Goal: Navigation & Orientation: Find specific page/section

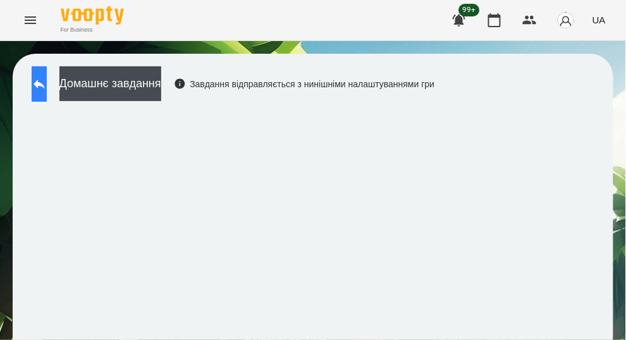
click at [44, 88] on button at bounding box center [39, 83] width 15 height 35
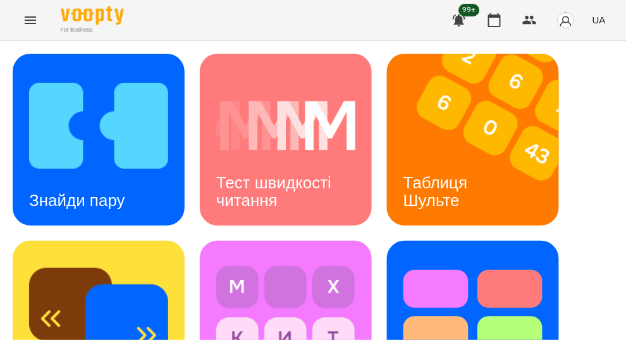
drag, startPoint x: 574, startPoint y: 193, endPoint x: 583, endPoint y: 198, distance: 10.2
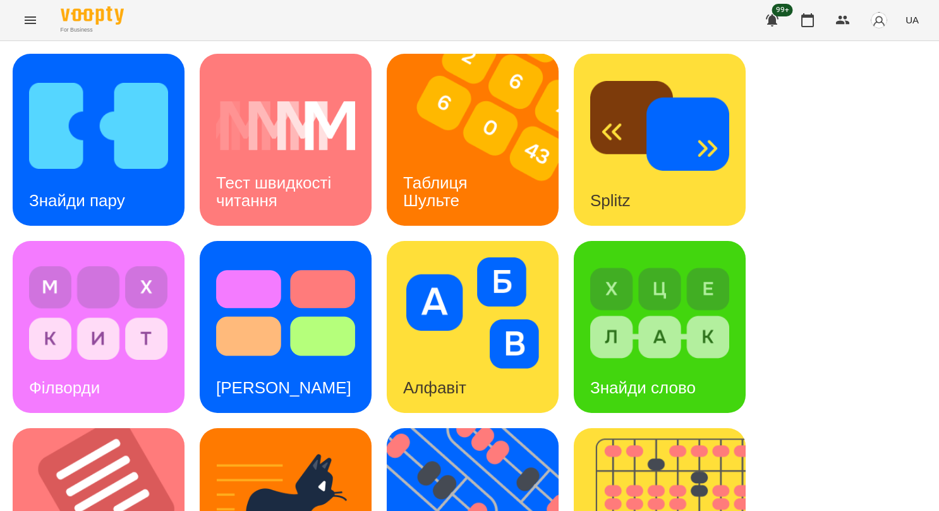
scroll to position [442, 0]
click at [625, 339] on img at bounding box center [668, 514] width 188 height 172
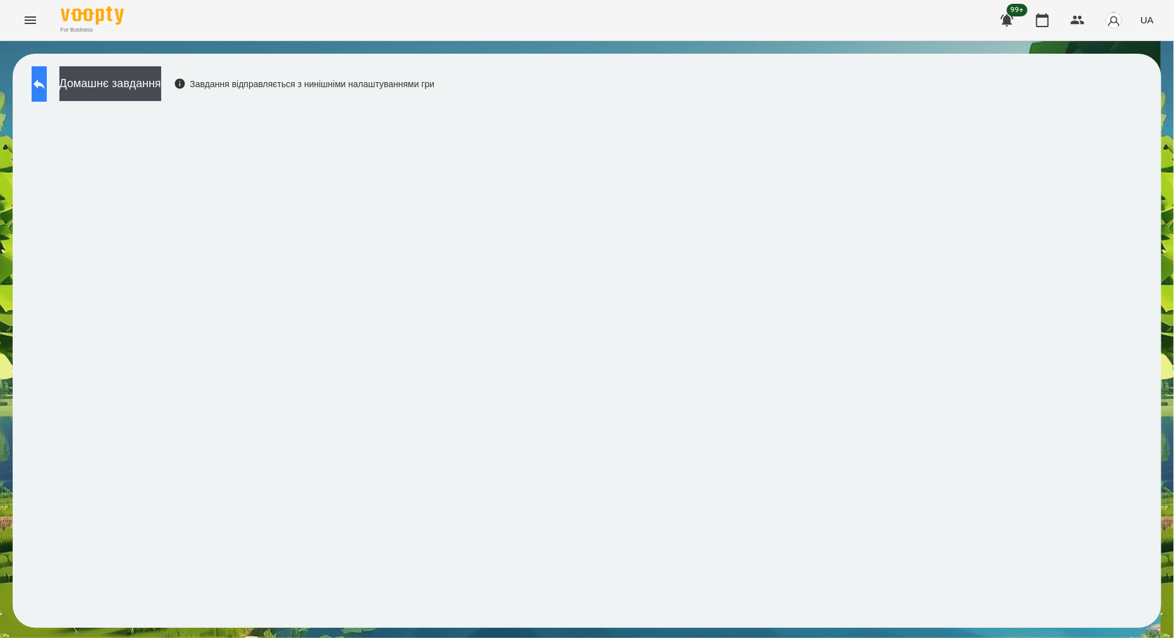
click at [45, 84] on icon at bounding box center [38, 84] width 11 height 9
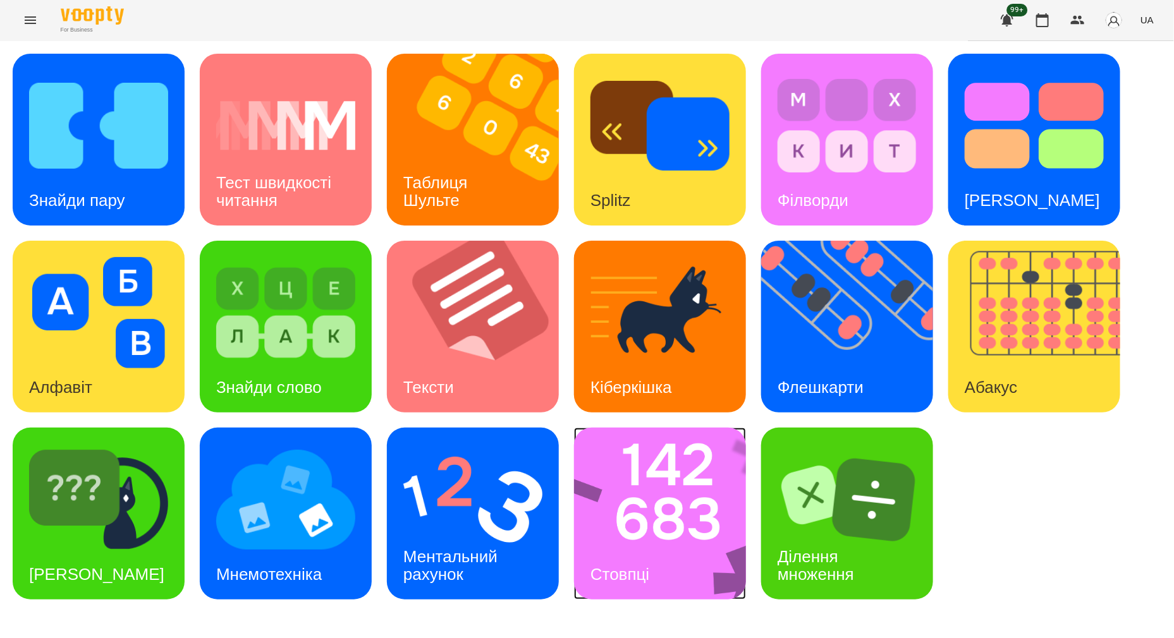
click at [625, 339] on img at bounding box center [668, 514] width 188 height 172
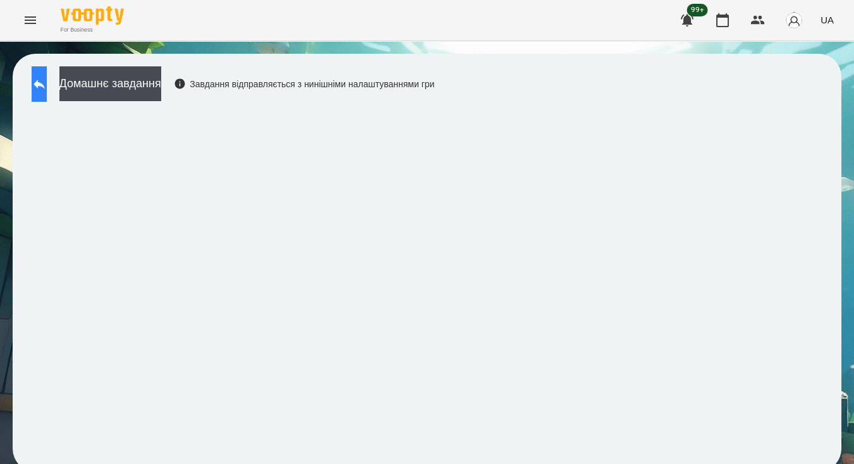
click at [47, 78] on icon at bounding box center [39, 83] width 15 height 15
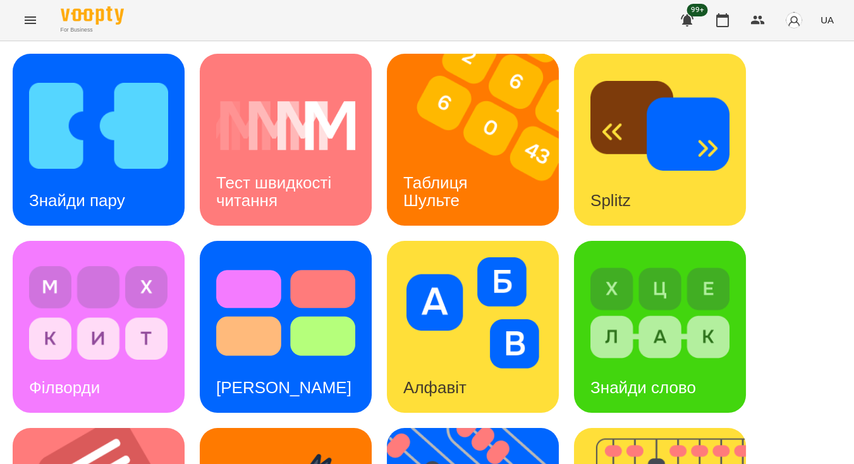
scroll to position [522, 0]
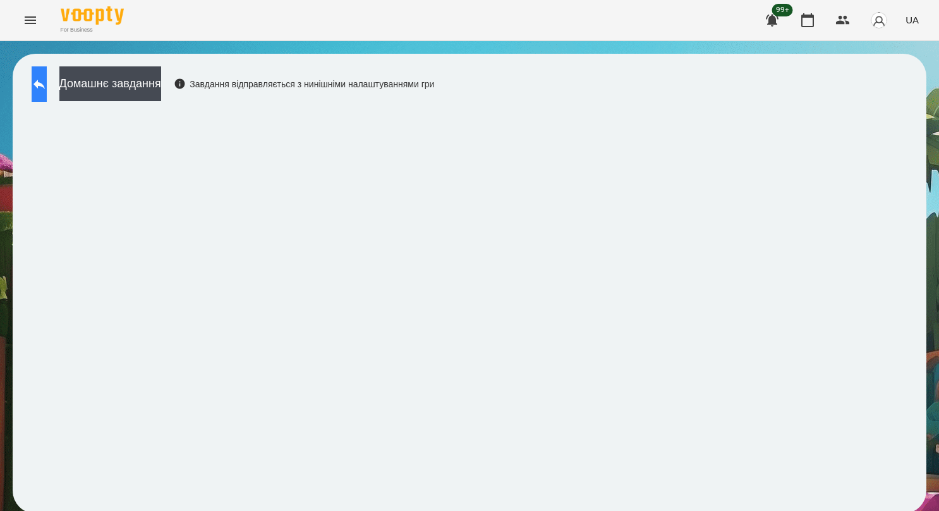
click at [44, 92] on button at bounding box center [39, 83] width 15 height 35
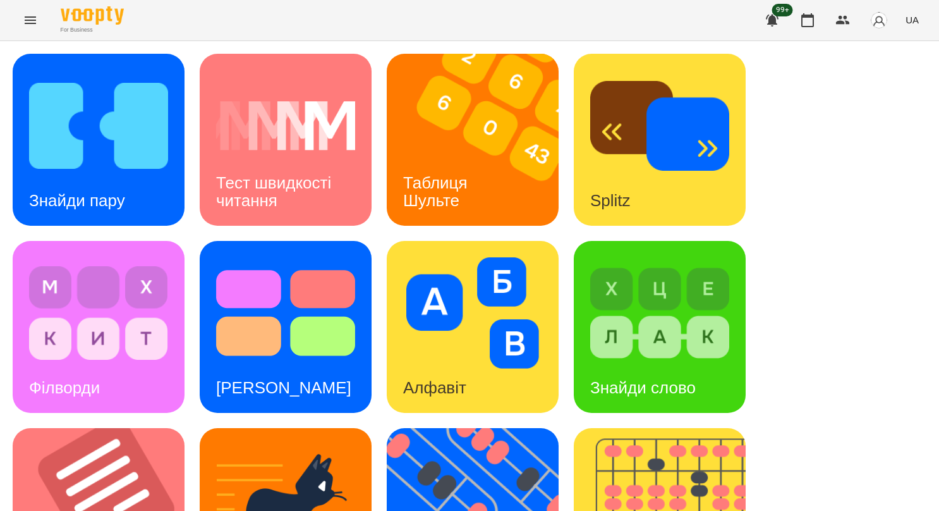
scroll to position [475, 0]
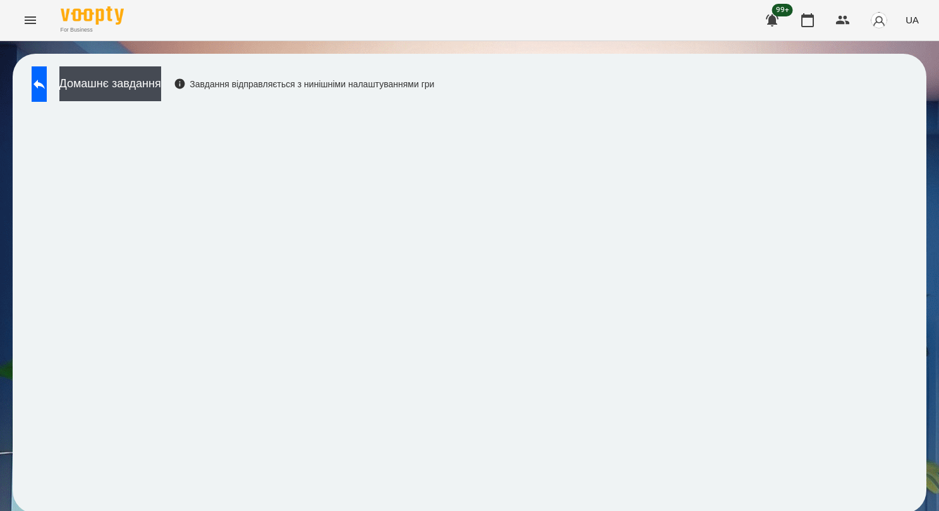
scroll to position [3, 0]
click at [47, 83] on icon at bounding box center [39, 83] width 15 height 15
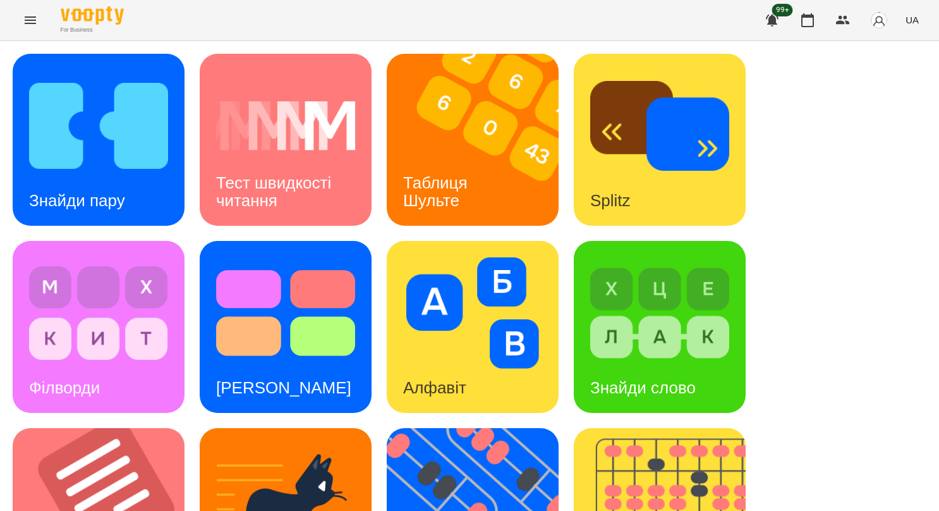
scroll to position [382, 0]
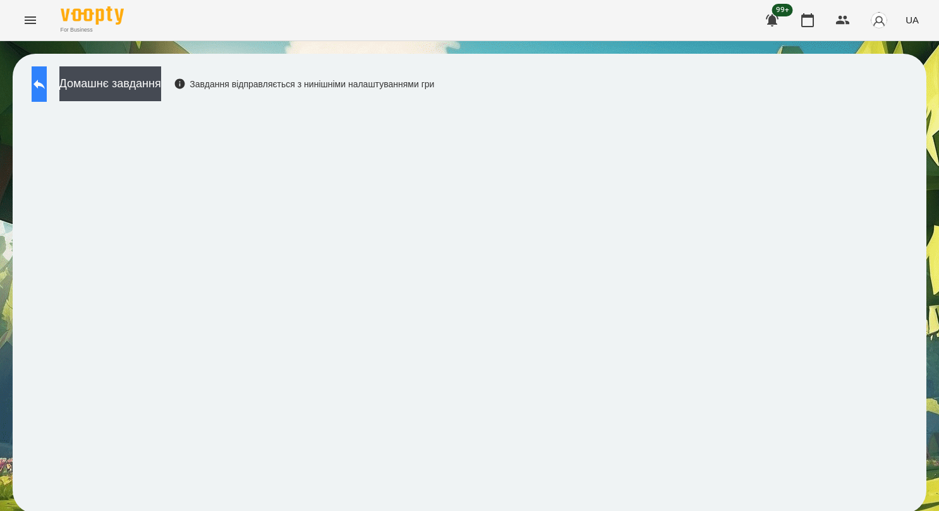
click at [47, 90] on icon at bounding box center [39, 83] width 15 height 15
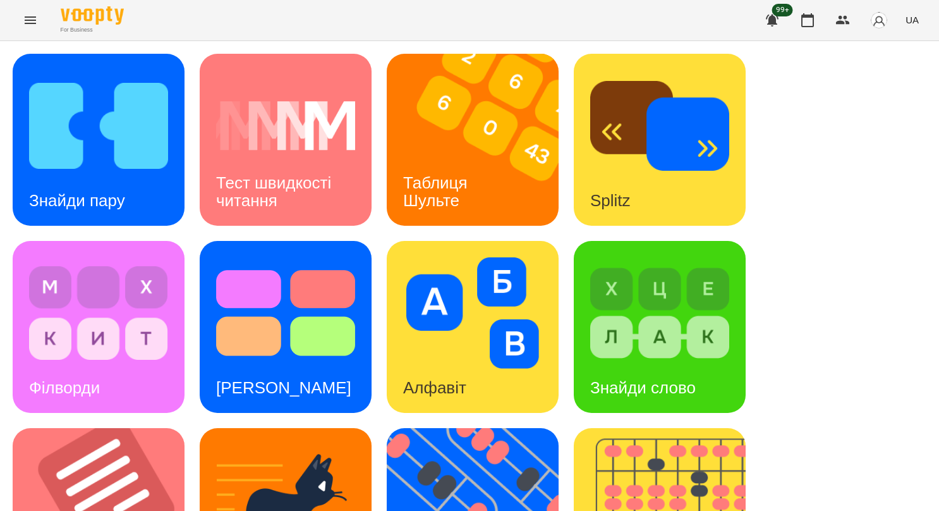
scroll to position [316, 0]
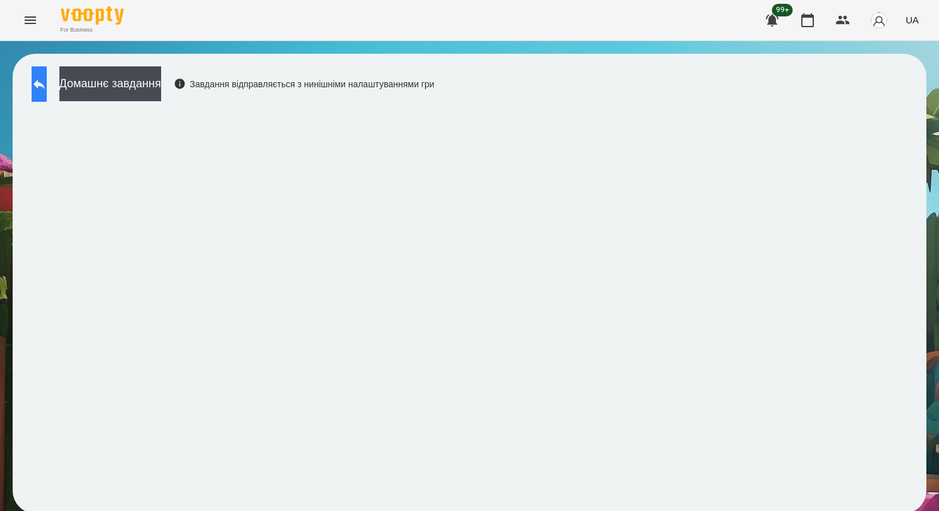
click at [47, 90] on icon at bounding box center [39, 83] width 15 height 15
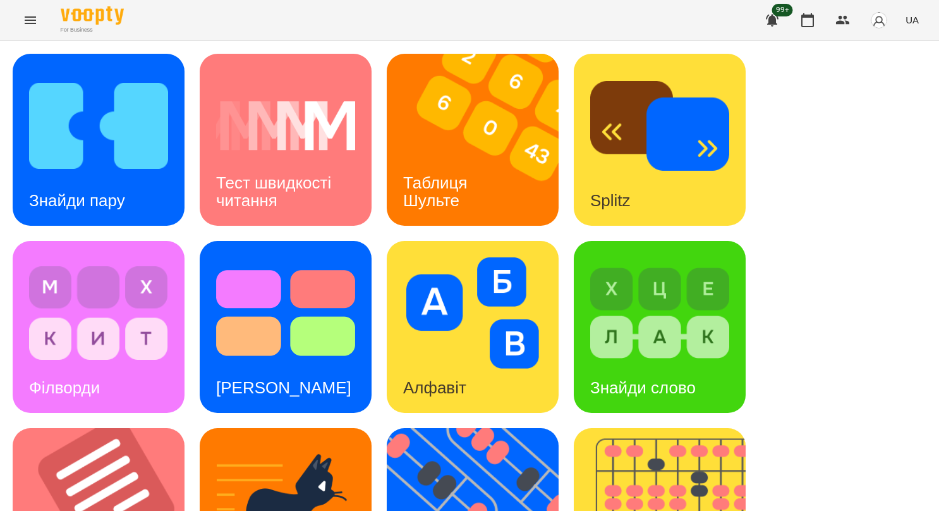
scroll to position [316, 0]
click at [625, 339] on img at bounding box center [668, 514] width 188 height 172
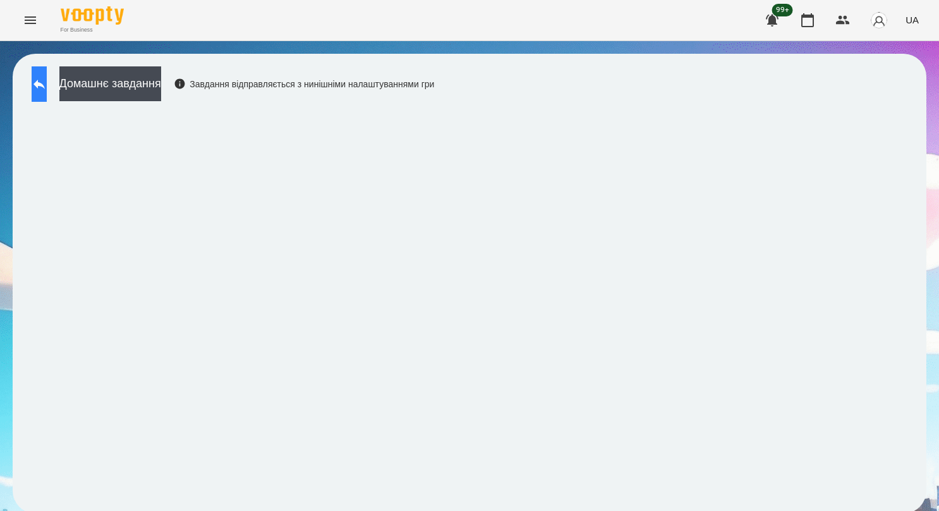
click at [47, 94] on button at bounding box center [39, 83] width 15 height 35
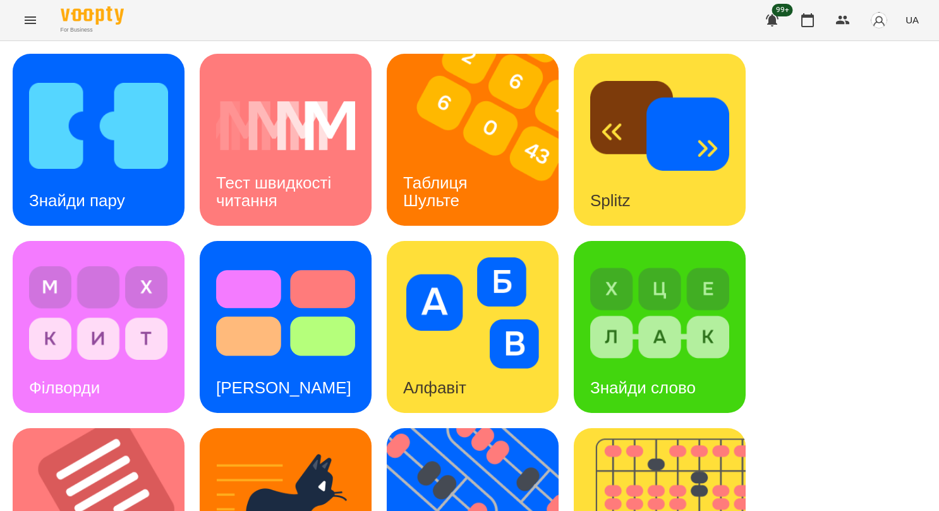
click at [625, 174] on div "Знайди пару Тест швидкості читання Таблиця [PERSON_NAME] Splitz Філворди Тест С…" at bounding box center [470, 514] width 914 height 920
click at [625, 339] on img at bounding box center [668, 514] width 188 height 172
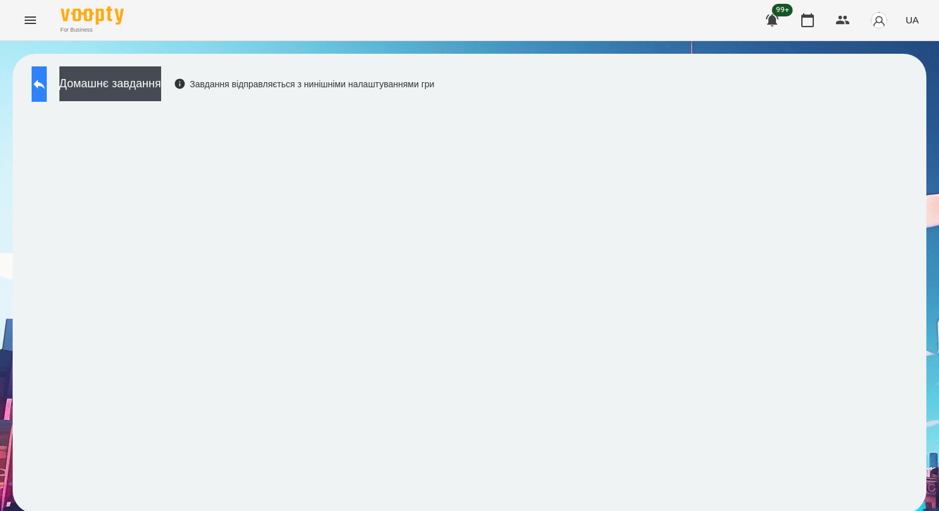
click at [47, 94] on button at bounding box center [39, 83] width 15 height 35
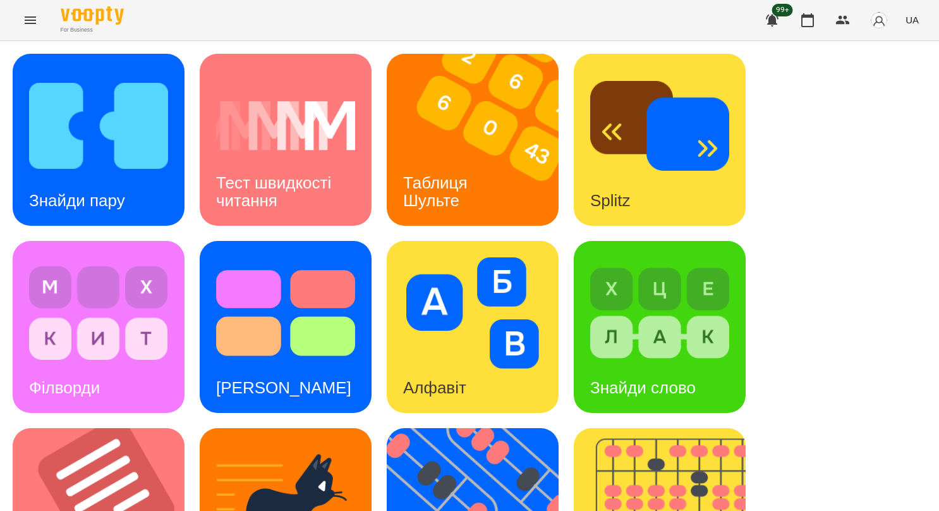
scroll to position [475, 0]
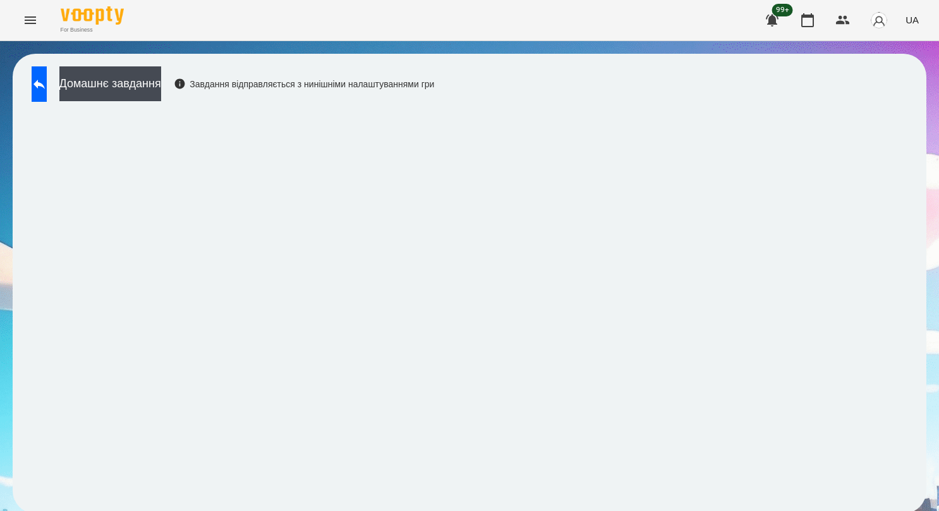
scroll to position [3, 0]
click at [42, 80] on button at bounding box center [39, 83] width 15 height 35
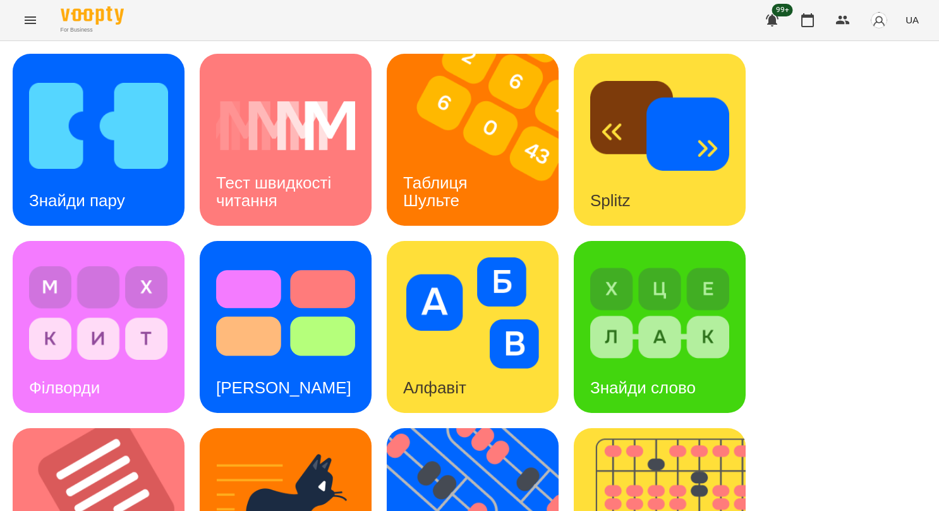
scroll to position [445, 0]
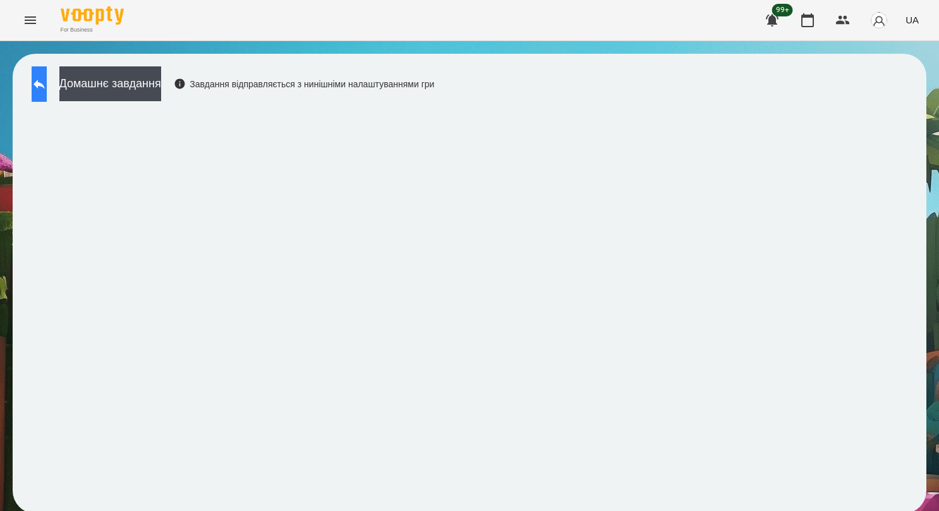
click at [40, 71] on button at bounding box center [39, 83] width 15 height 35
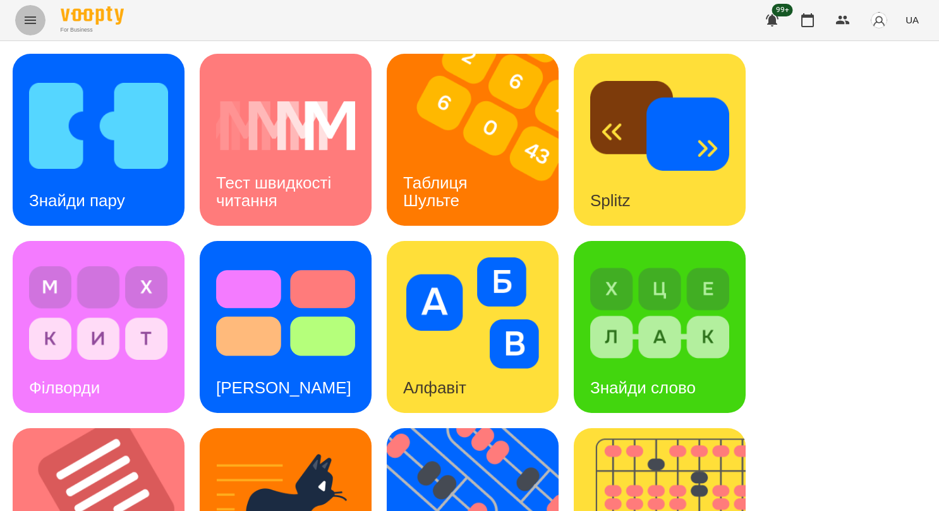
click at [38, 18] on button "Menu" at bounding box center [30, 20] width 30 height 30
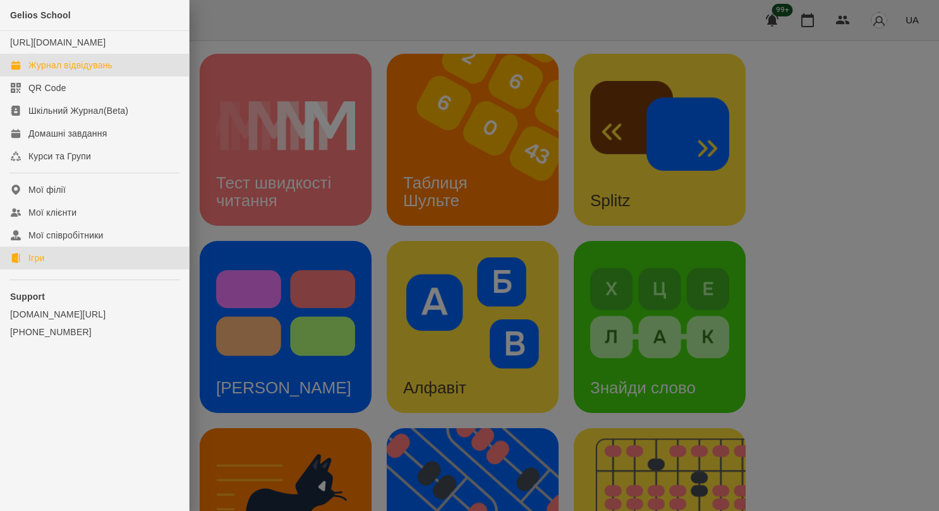
click at [75, 71] on div "Журнал відвідувань" at bounding box center [70, 65] width 84 height 13
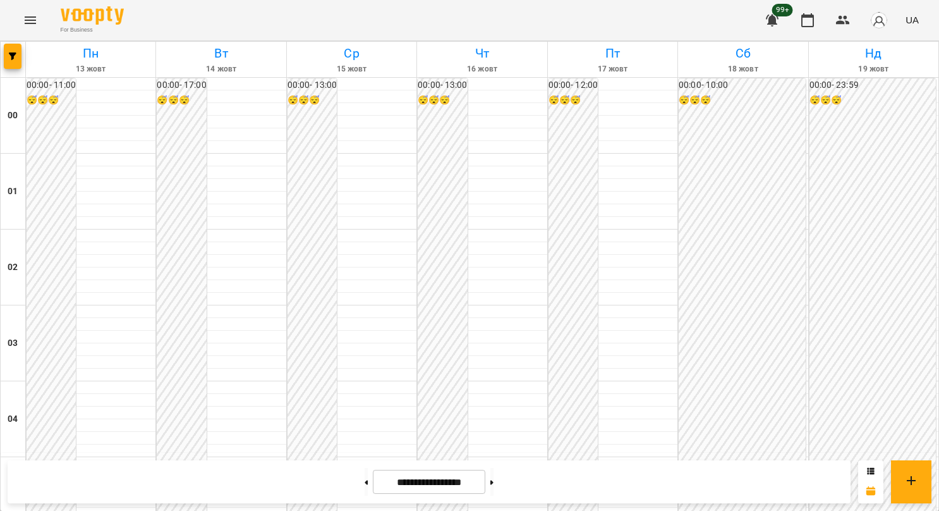
scroll to position [948, 0]
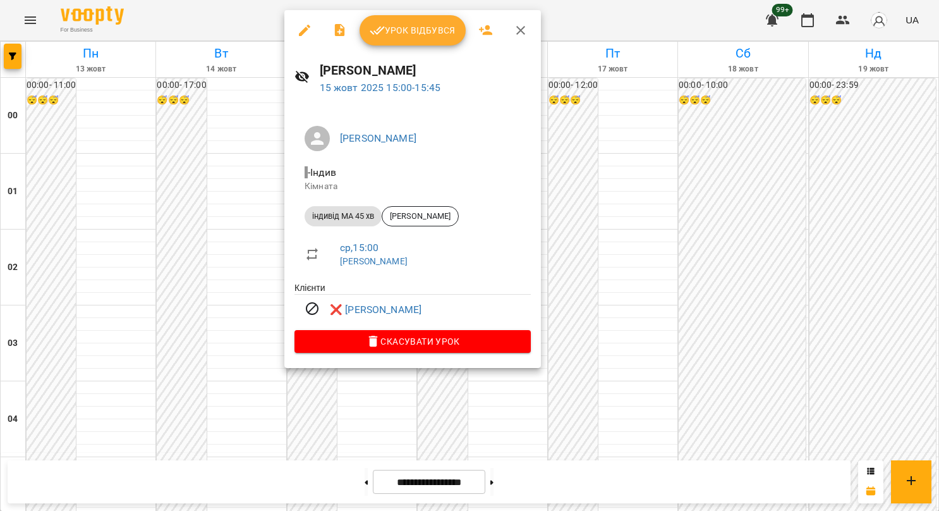
click at [519, 30] on icon "button" at bounding box center [520, 30] width 9 height 9
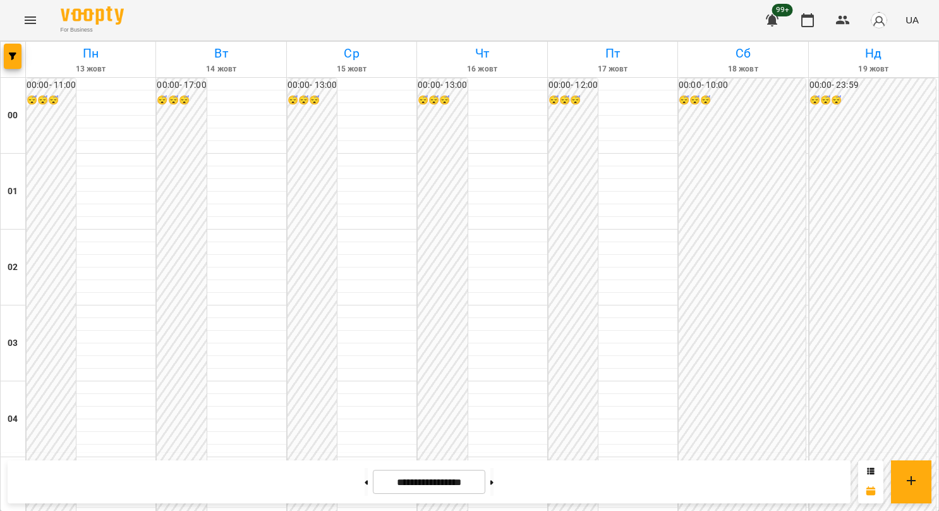
scroll to position [885, 0]
